Goal: Information Seeking & Learning: Learn about a topic

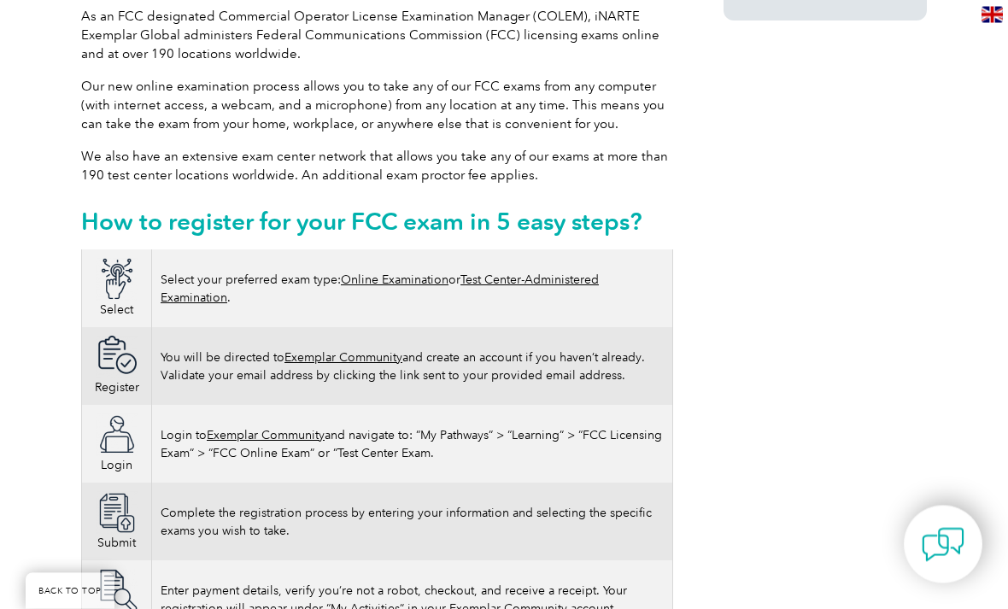
scroll to position [915, 0]
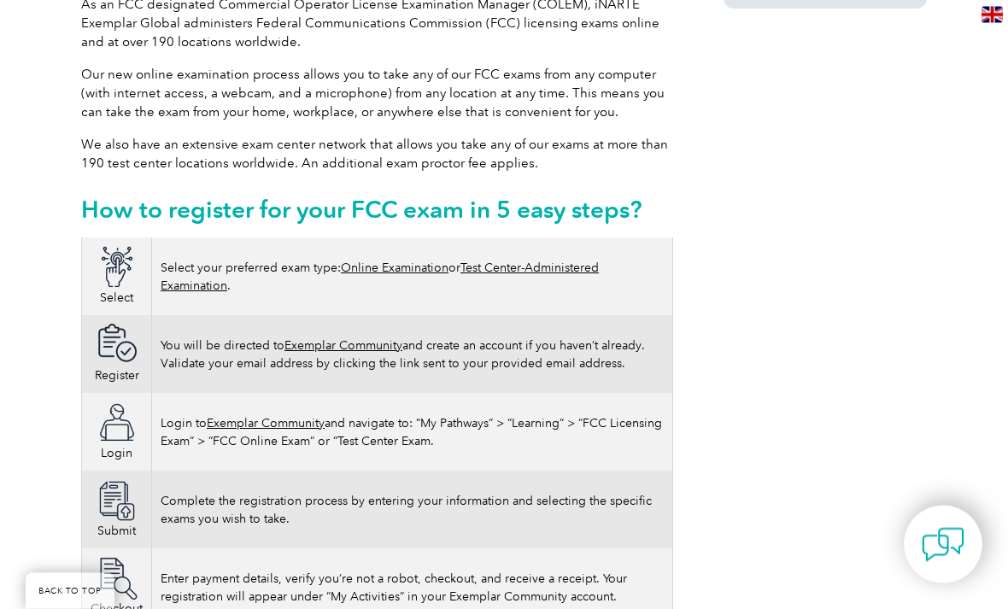
click at [386, 272] on link "Online Examination" at bounding box center [395, 268] width 108 height 15
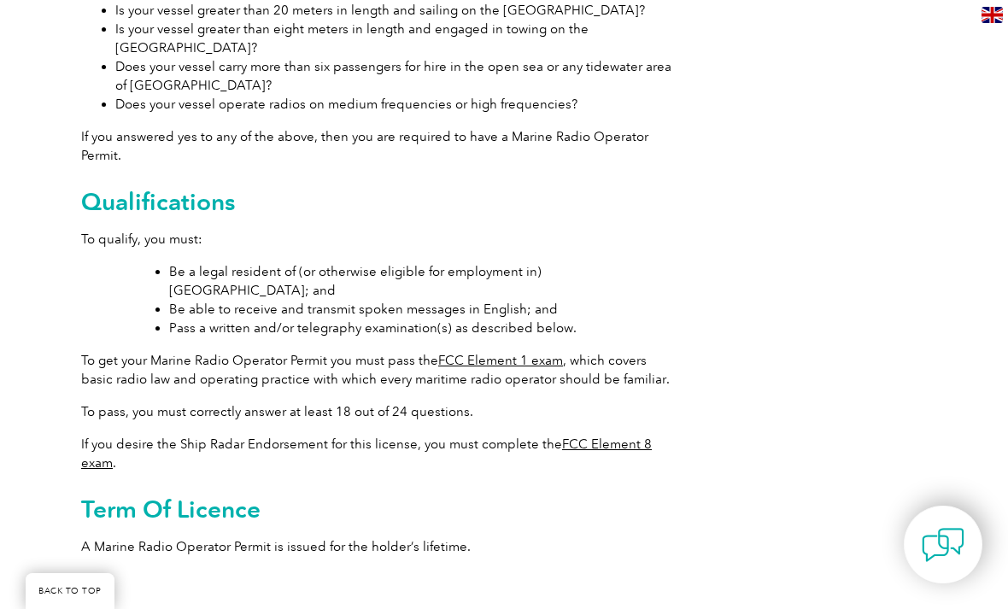
scroll to position [673, 0]
click at [494, 352] on link "FCC Element 1 exam" at bounding box center [500, 359] width 125 height 15
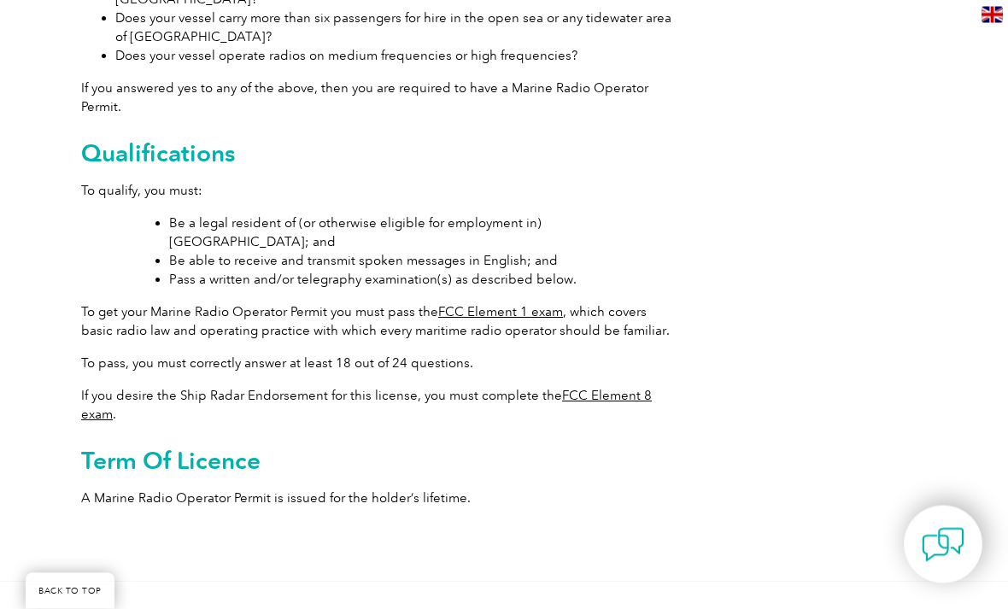
scroll to position [715, 0]
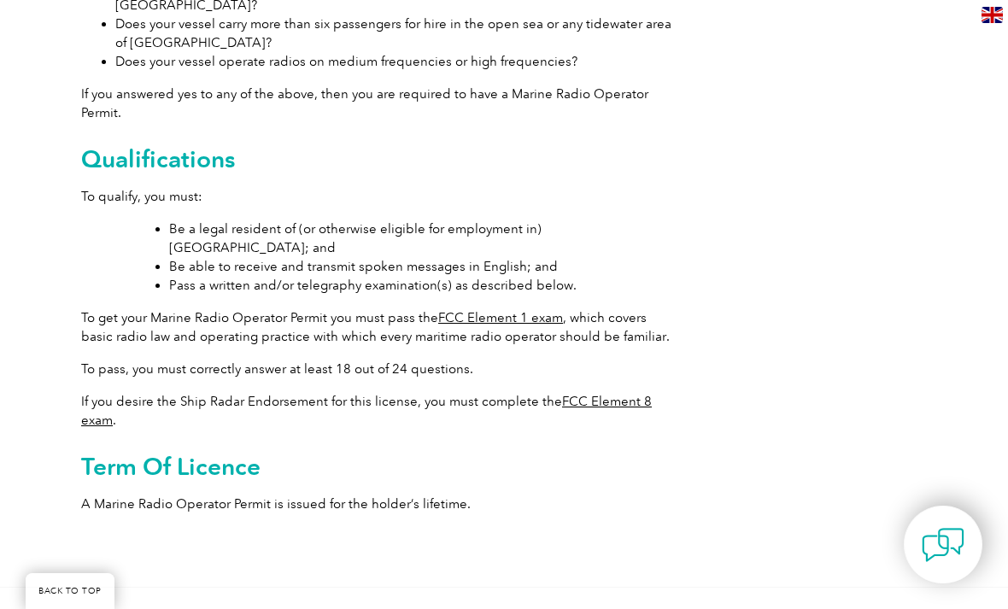
click at [495, 310] on link "FCC Element 1 exam" at bounding box center [500, 317] width 125 height 15
